Goal: Task Accomplishment & Management: Manage account settings

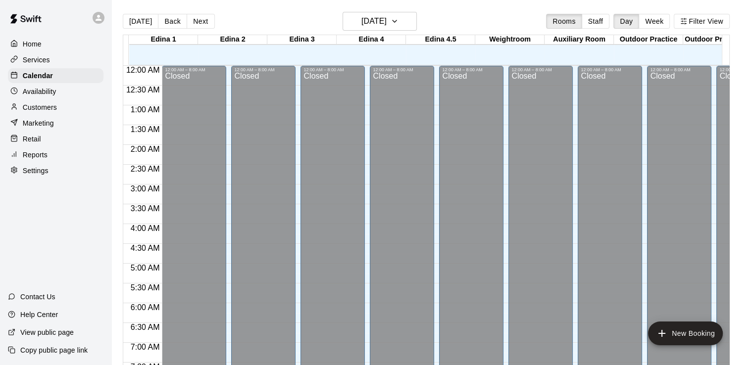
scroll to position [491, 0]
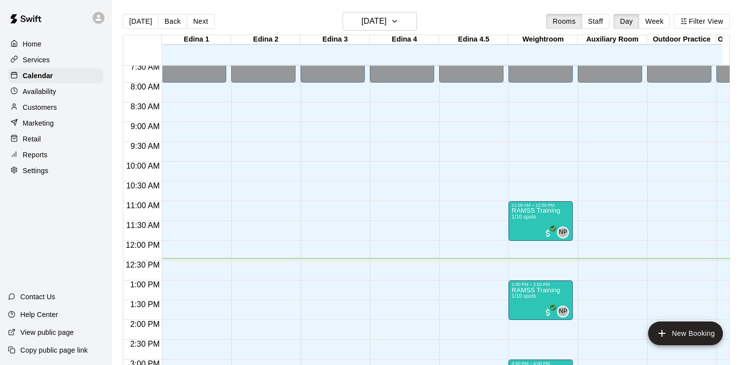
scroll to position [352, 0]
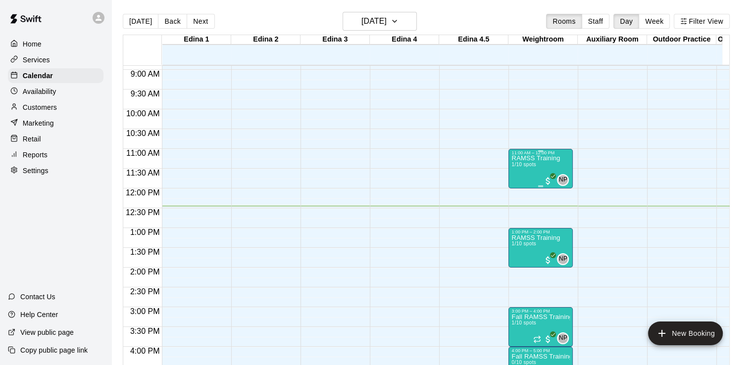
click at [539, 158] on p "RAMSS Training" at bounding box center [535, 158] width 49 height 0
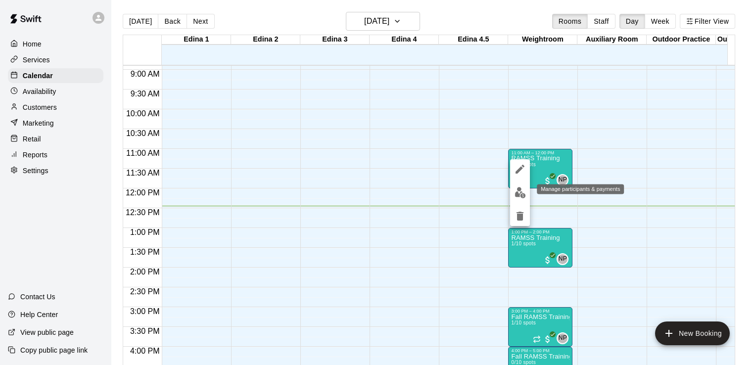
click at [519, 197] on img "edit" at bounding box center [520, 192] width 11 height 11
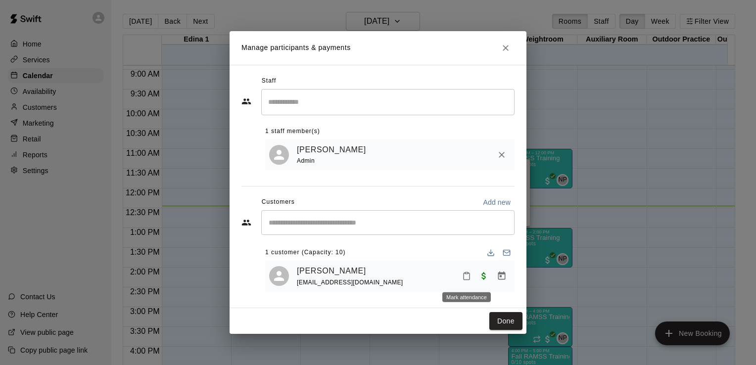
click at [467, 277] on icon "Mark attendance" at bounding box center [466, 276] width 9 height 9
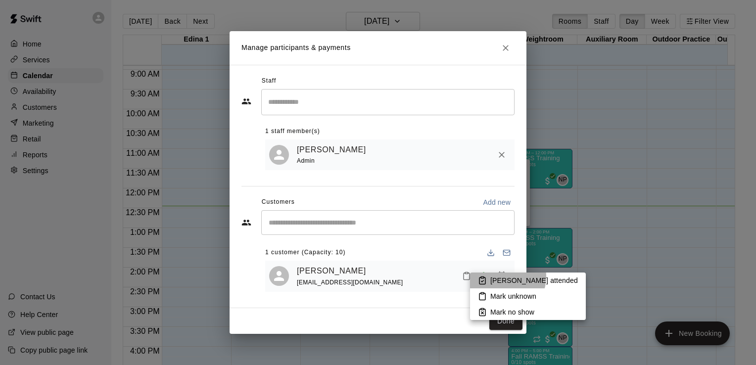
click at [500, 277] on p "Mark attended" at bounding box center [535, 281] width 88 height 10
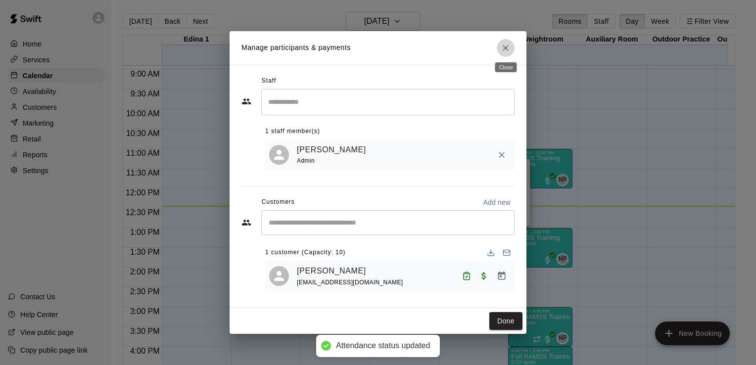
click at [506, 46] on icon "Close" at bounding box center [506, 48] width 6 height 6
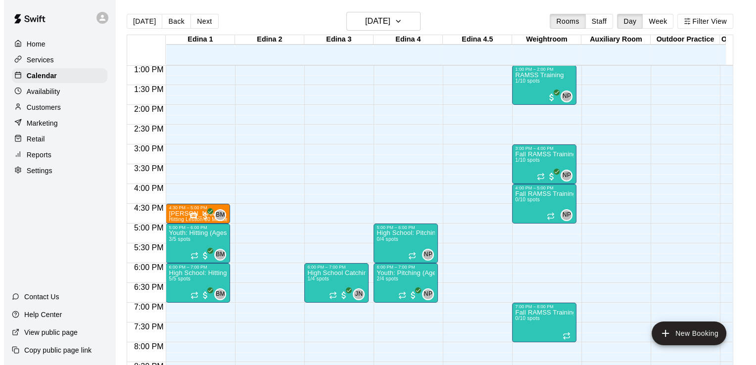
scroll to position [522, 0]
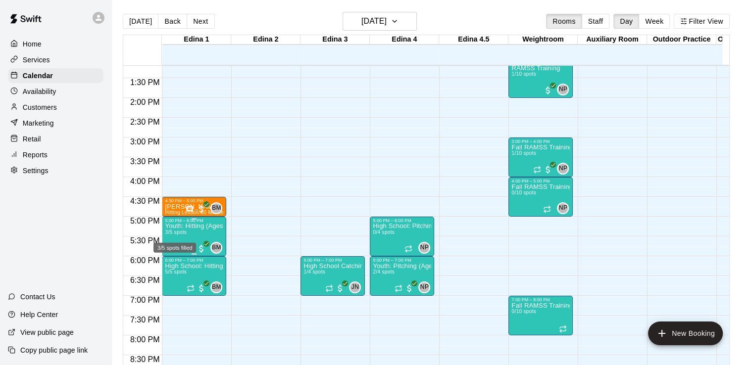
click at [179, 230] on span "3/5 spots" at bounding box center [176, 232] width 22 height 5
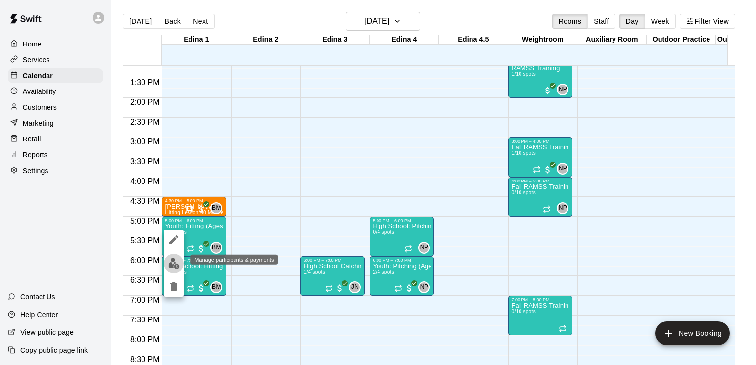
click at [175, 262] on img "edit" at bounding box center [173, 263] width 11 height 11
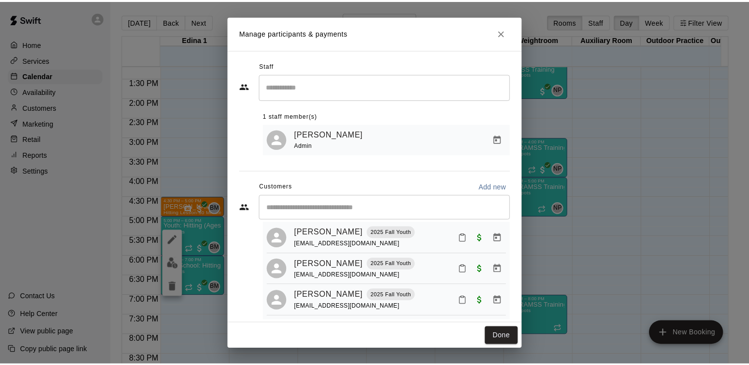
scroll to position [0, 0]
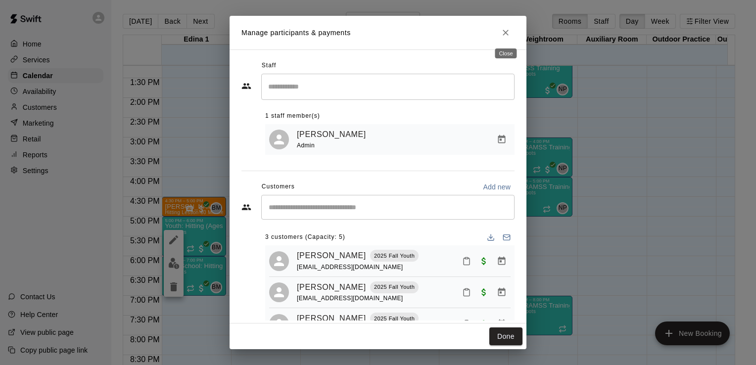
click at [507, 32] on icon "Close" at bounding box center [506, 33] width 6 height 6
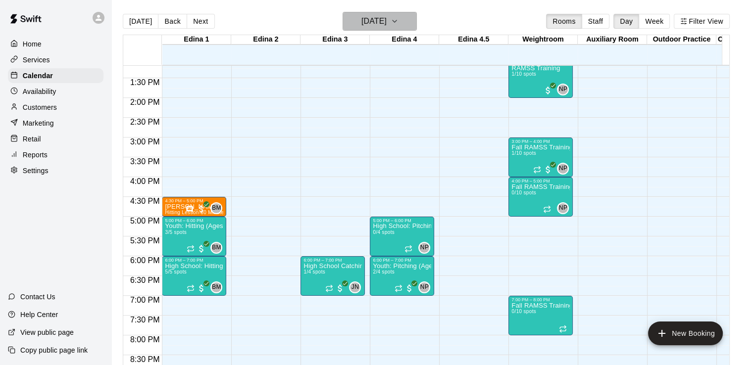
click at [399, 22] on icon "button" at bounding box center [395, 21] width 8 height 12
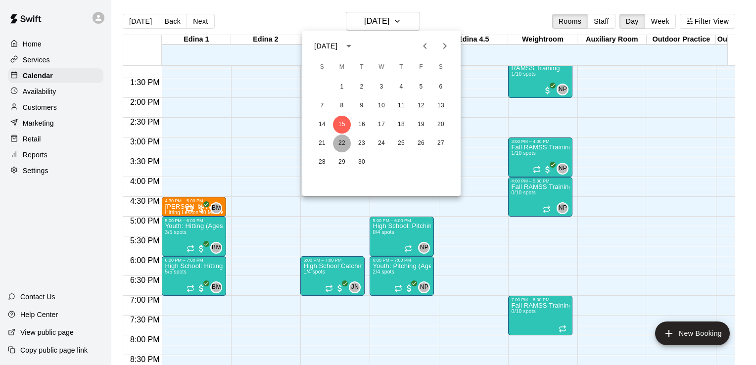
click at [341, 145] on button "22" at bounding box center [342, 144] width 18 height 18
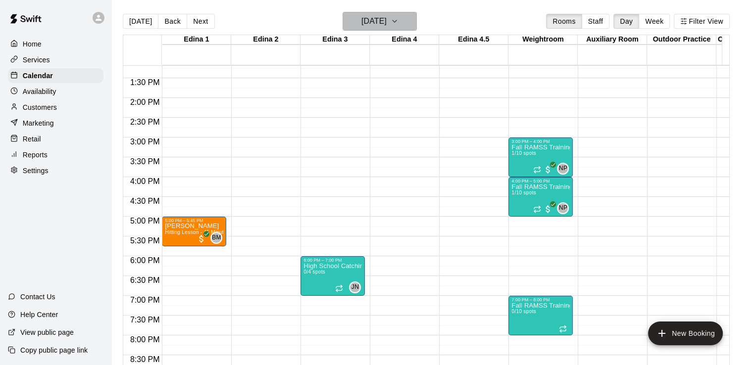
click at [397, 22] on icon "button" at bounding box center [395, 21] width 4 height 2
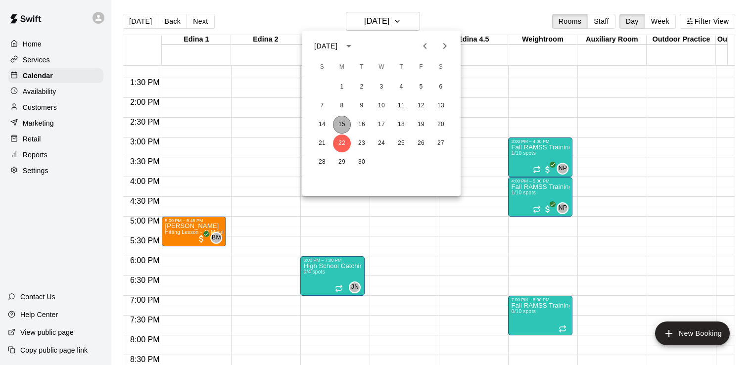
click at [341, 126] on button "15" at bounding box center [342, 125] width 18 height 18
